Goal: Transaction & Acquisition: Obtain resource

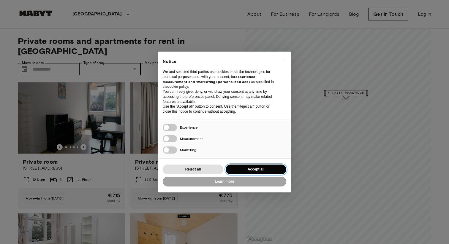
click at [254, 170] on button "Accept all" at bounding box center [256, 170] width 61 height 10
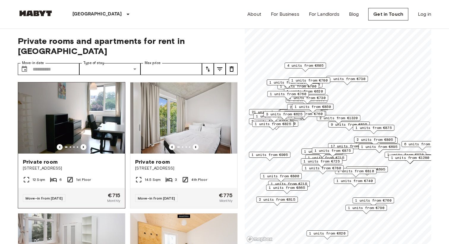
click at [90, 119] on img at bounding box center [71, 118] width 107 height 71
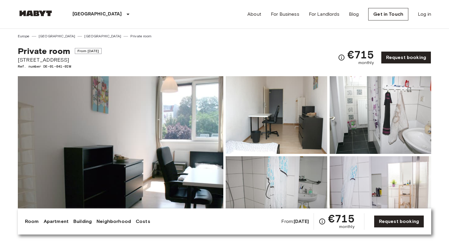
click at [173, 132] on img at bounding box center [121, 155] width 206 height 158
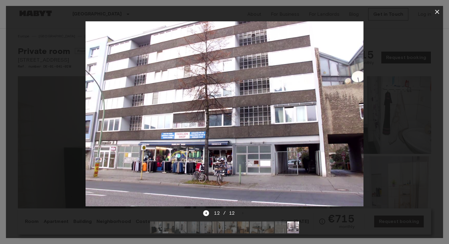
click at [414, 72] on div at bounding box center [224, 114] width 437 height 192
